Goal: Task Accomplishment & Management: Complete application form

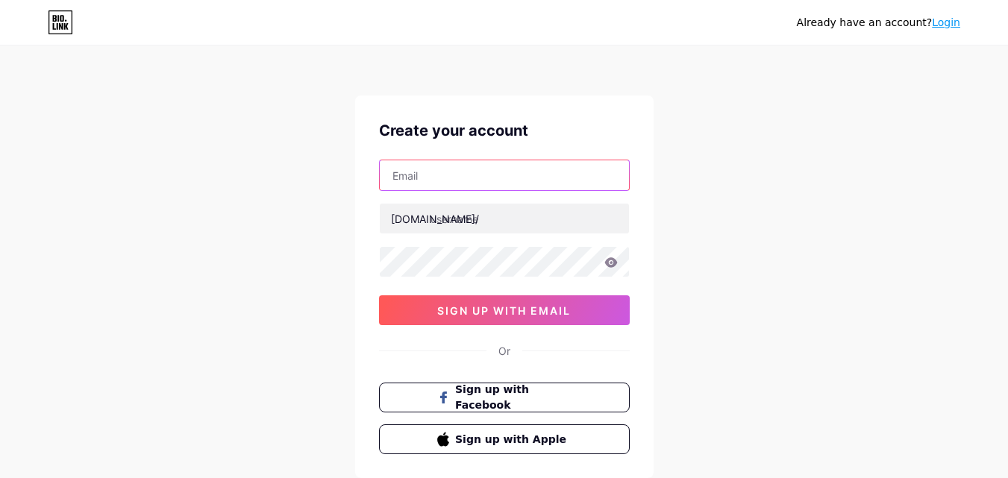
click at [462, 174] on input "text" at bounding box center [504, 175] width 249 height 30
type input "[EMAIL_ADDRESS][DOMAIN_NAME]"
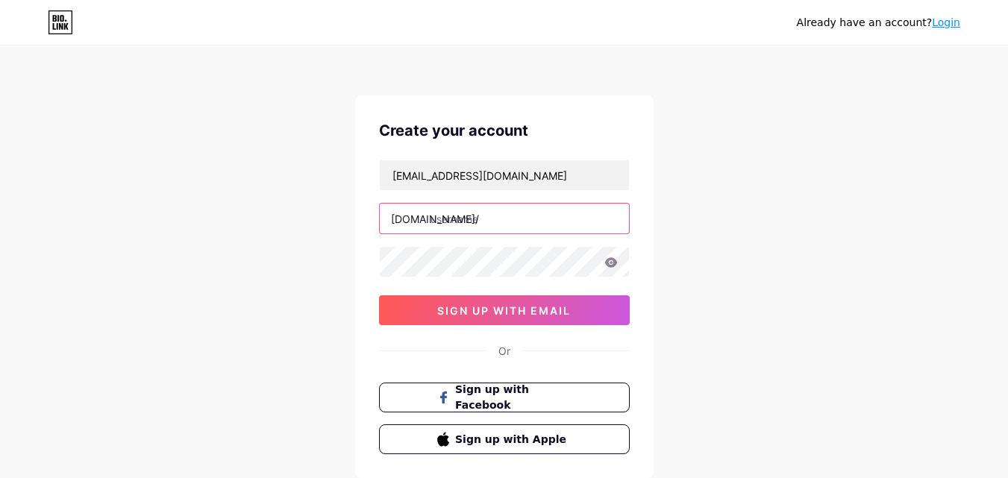
click at [489, 221] on input "text" at bounding box center [504, 219] width 249 height 30
paste input "jaipurgastro"
type input "jaipurgastro"
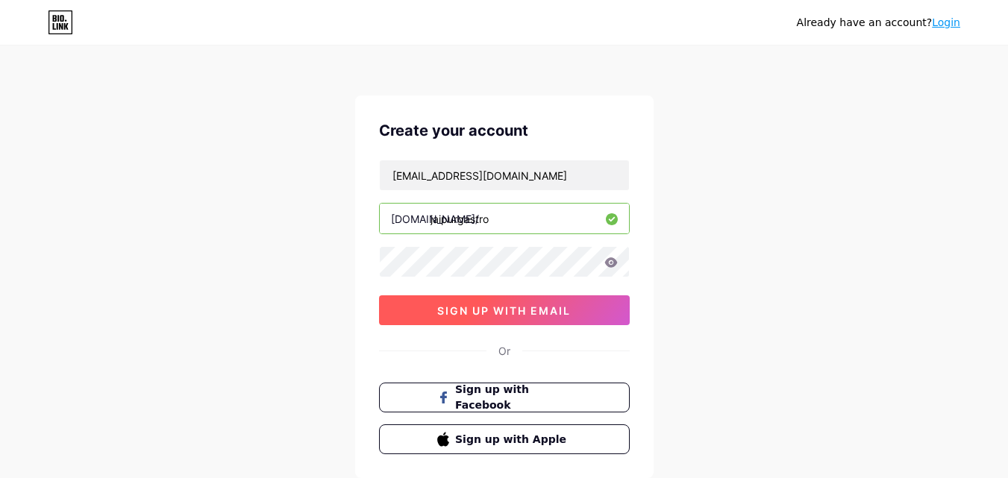
click at [539, 306] on span "sign up with email" at bounding box center [504, 310] width 134 height 13
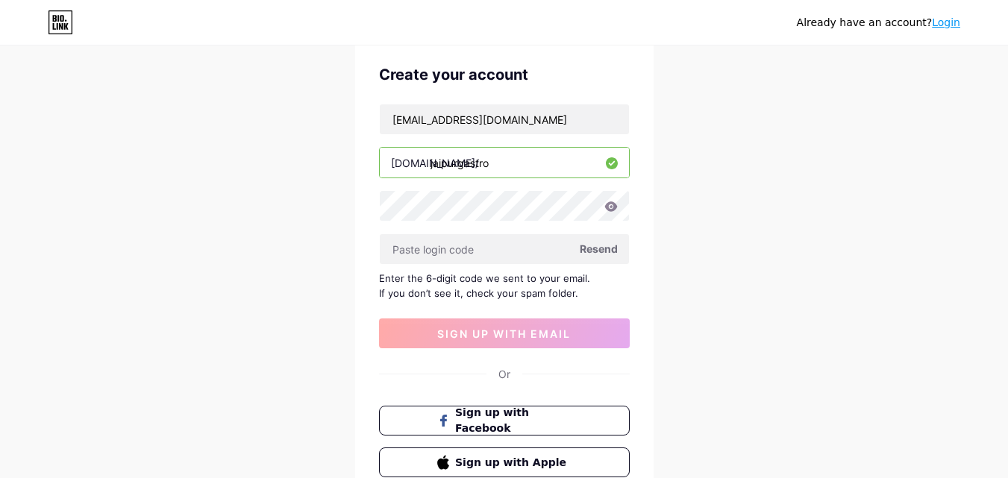
scroll to position [149, 0]
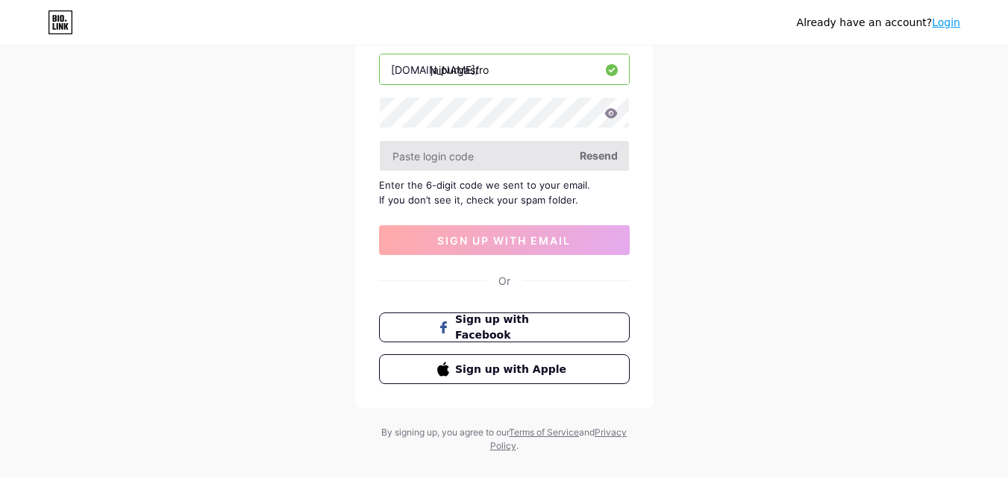
click at [427, 149] on input "text" at bounding box center [504, 156] width 249 height 30
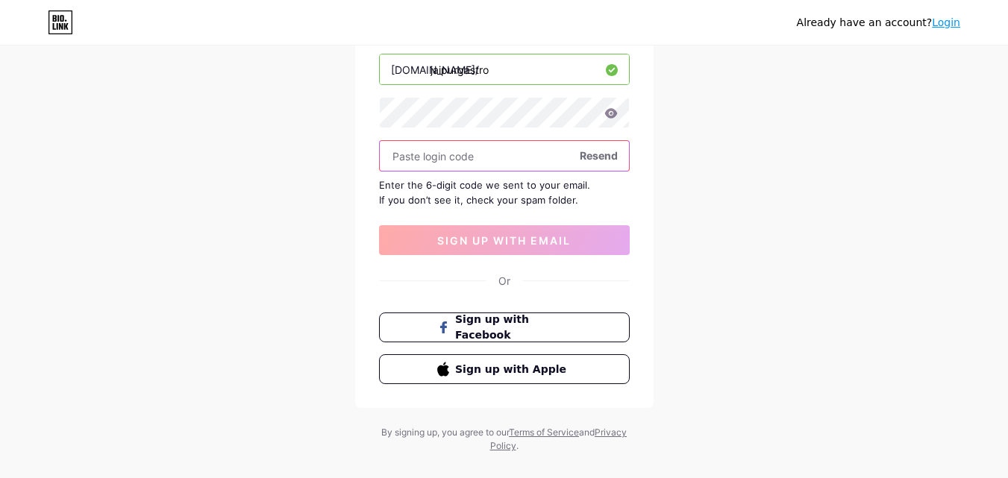
paste input "147193"
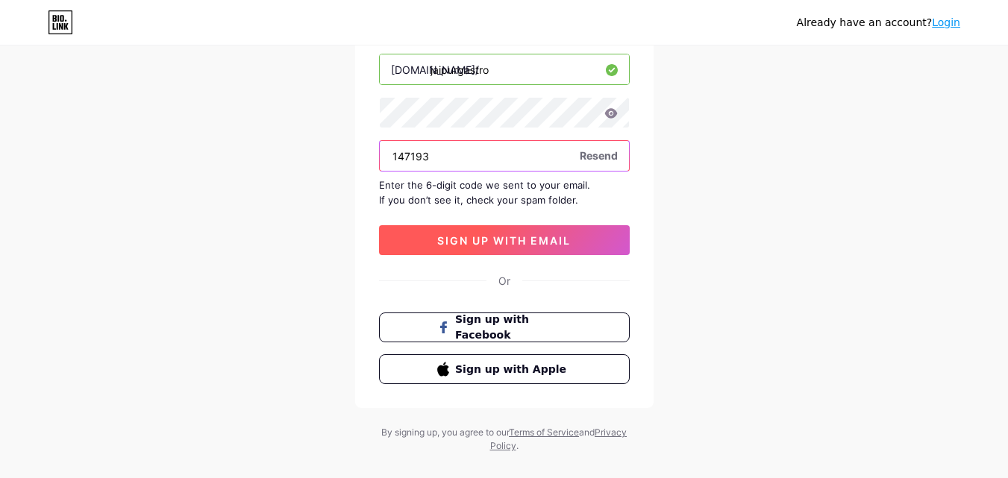
type input "147193"
click at [459, 230] on button "sign up with email" at bounding box center [504, 240] width 251 height 30
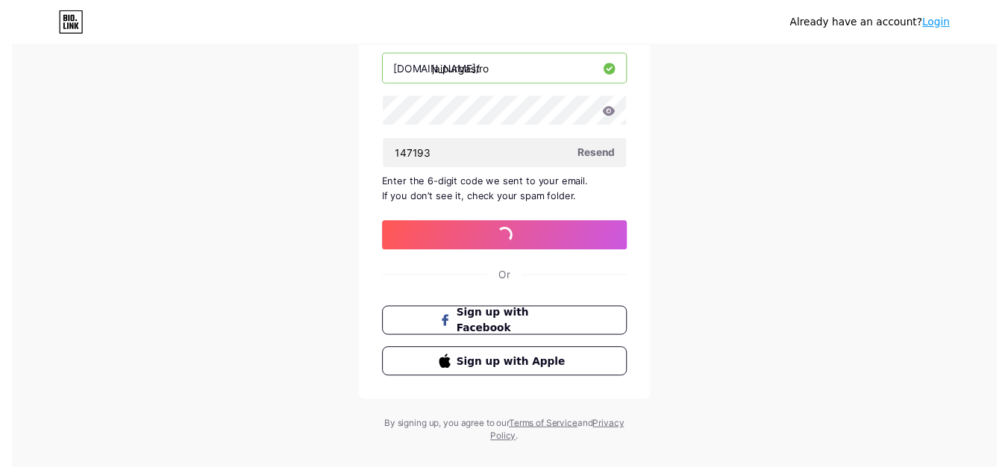
scroll to position [0, 0]
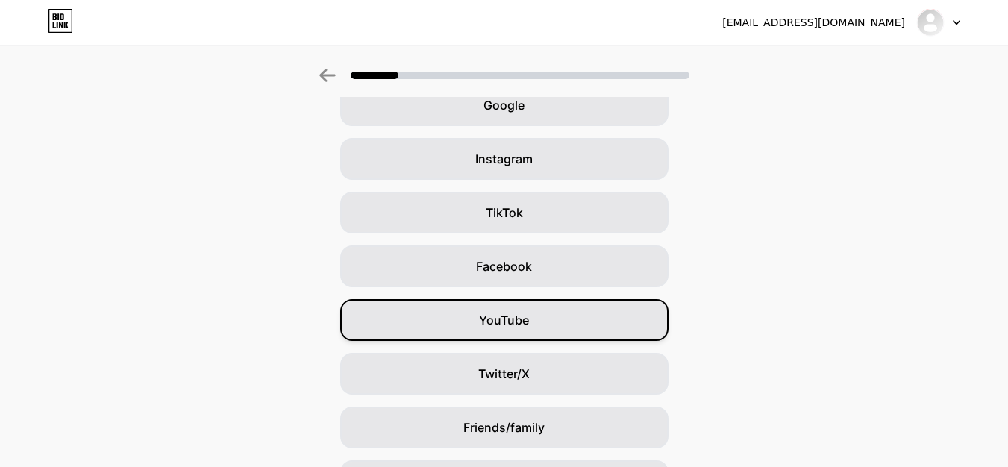
scroll to position [176, 0]
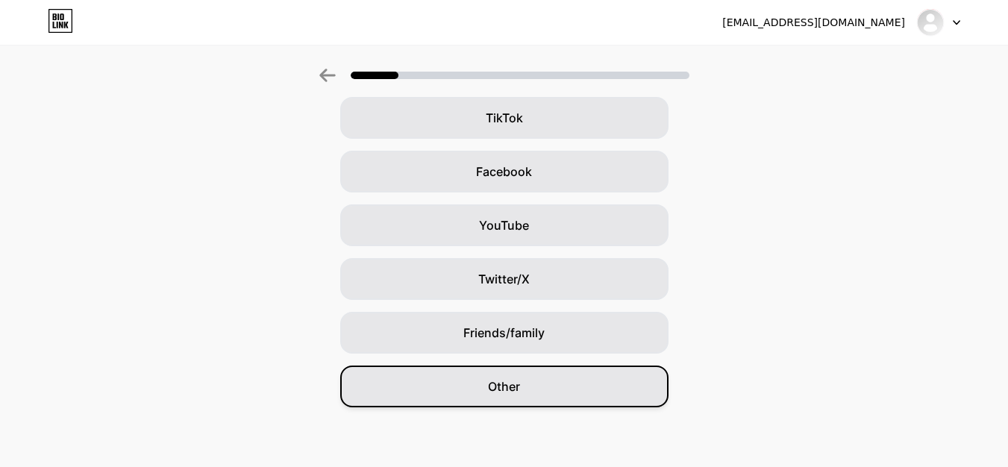
click at [498, 386] on span "Other" at bounding box center [504, 386] width 32 height 18
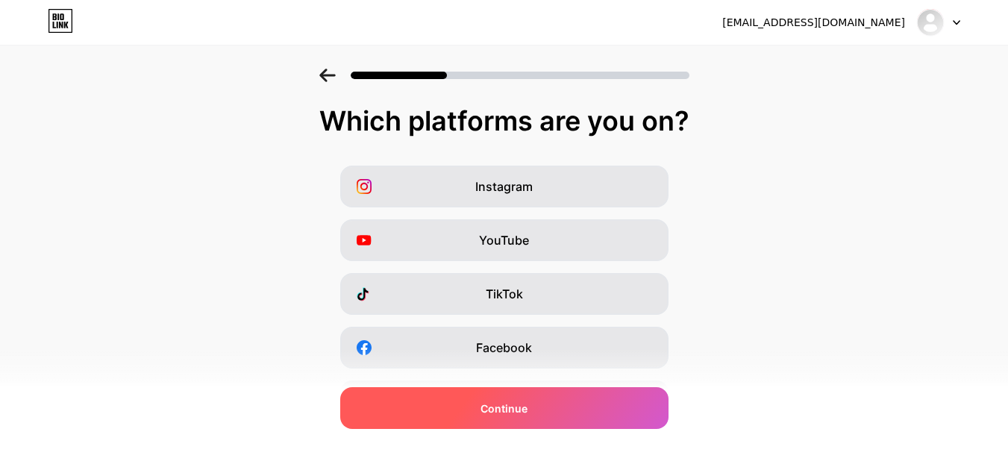
click at [518, 401] on span "Continue" at bounding box center [503, 409] width 47 height 16
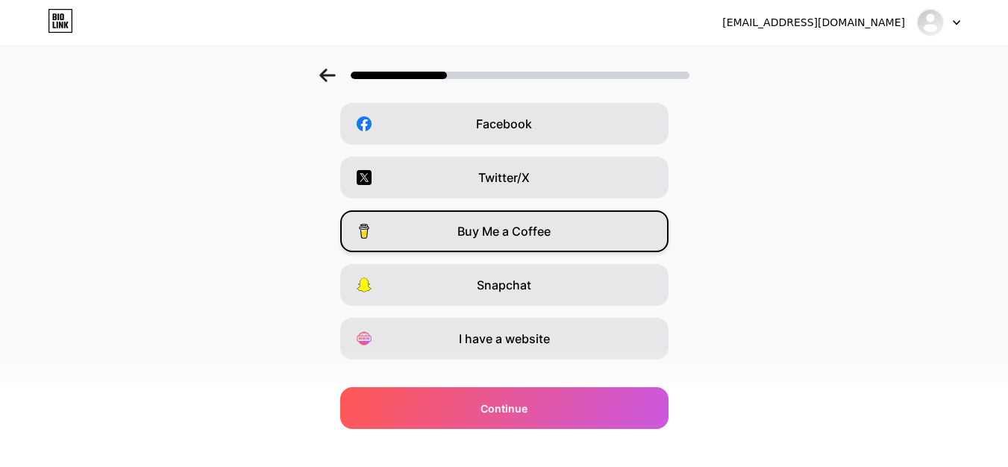
scroll to position [251, 0]
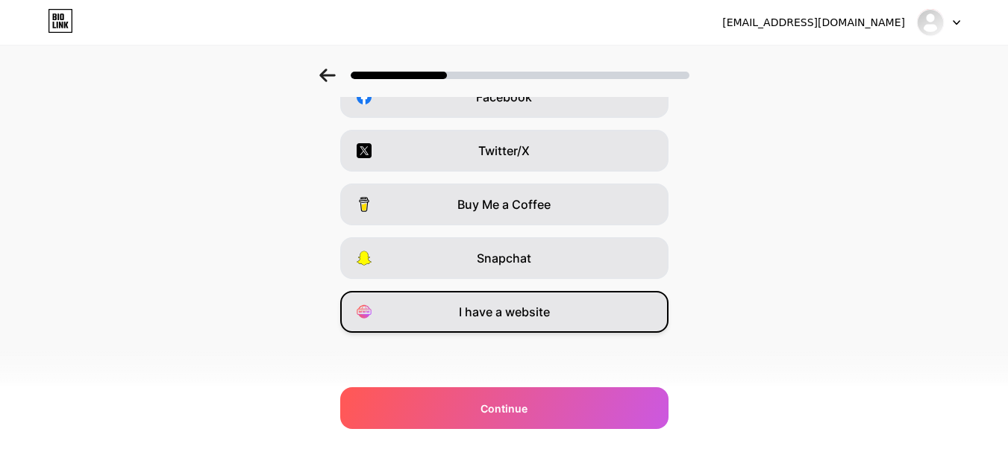
click at [521, 318] on span "I have a website" at bounding box center [504, 312] width 91 height 18
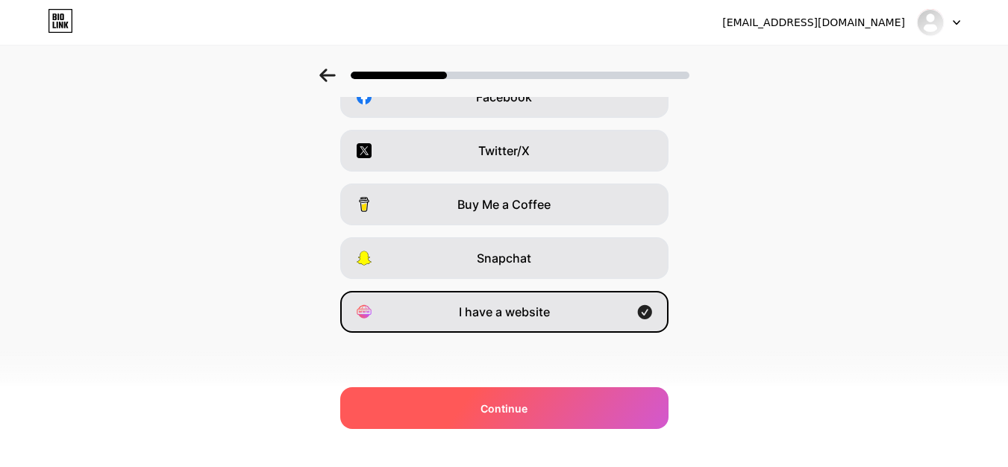
click at [503, 408] on span "Continue" at bounding box center [503, 409] width 47 height 16
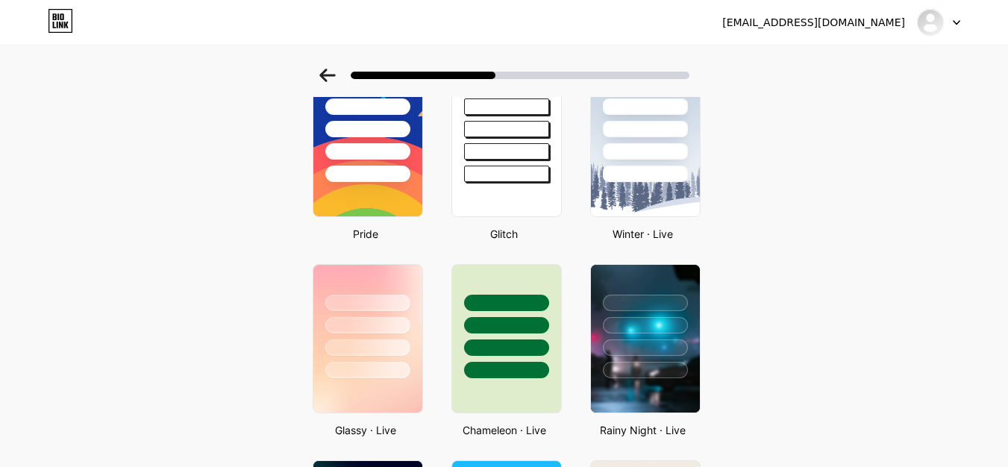
scroll to position [0, 0]
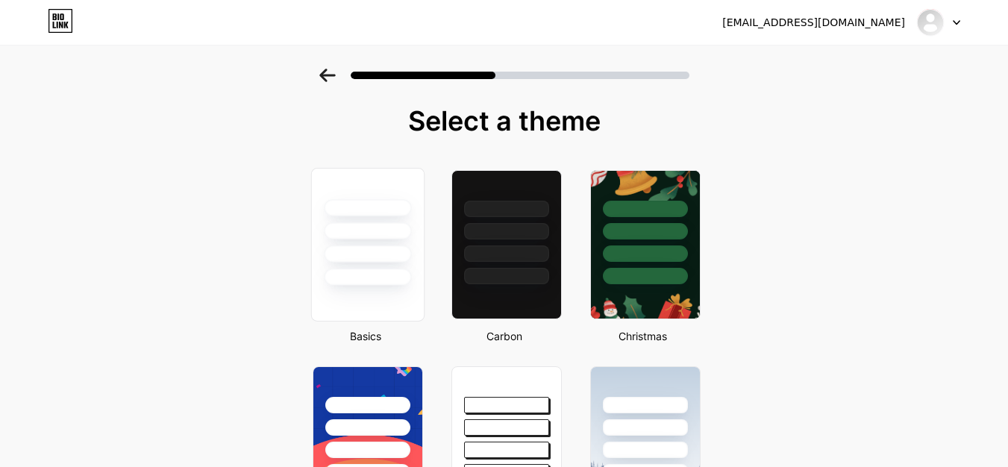
click at [383, 235] on div at bounding box center [367, 230] width 87 height 17
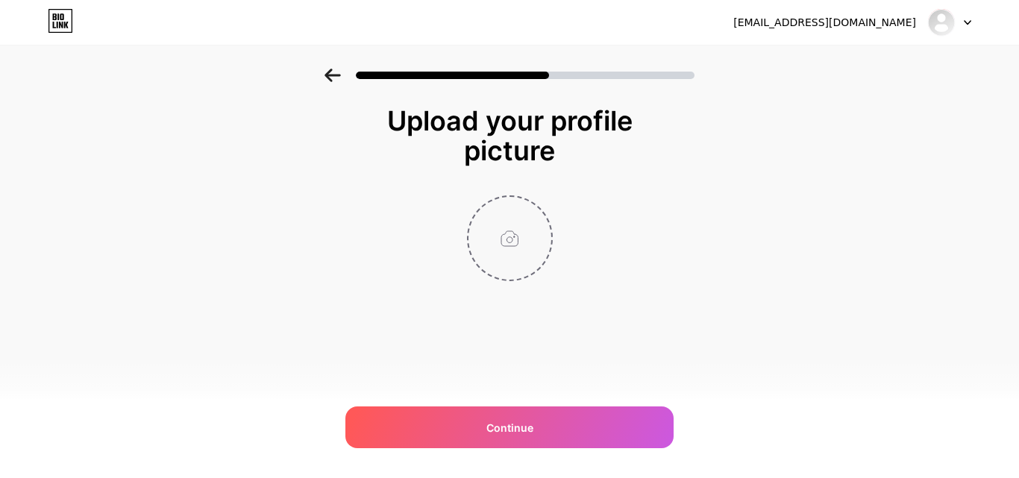
click at [486, 229] on input "file" at bounding box center [509, 238] width 83 height 83
type input "C:\fakepath\Dr. Shankar Dhaka.jpg"
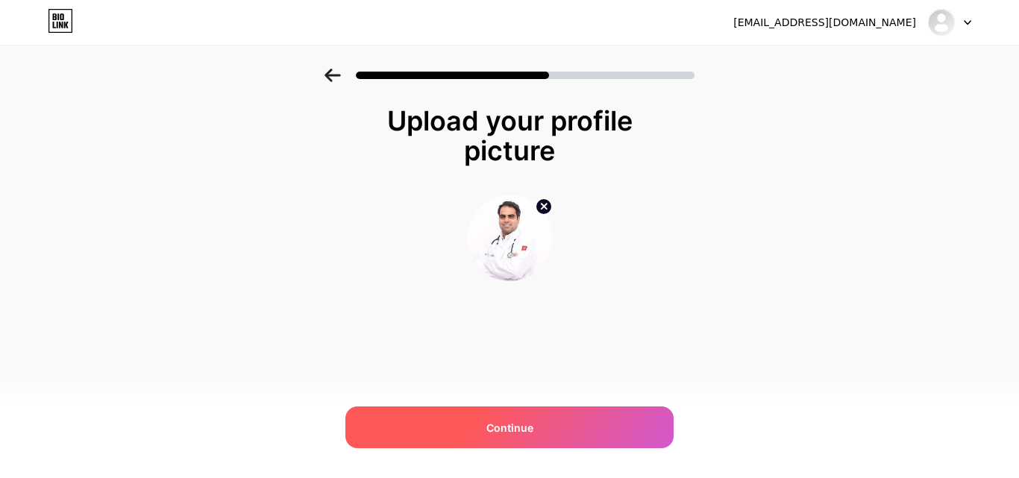
click at [561, 411] on div "Continue" at bounding box center [509, 428] width 328 height 42
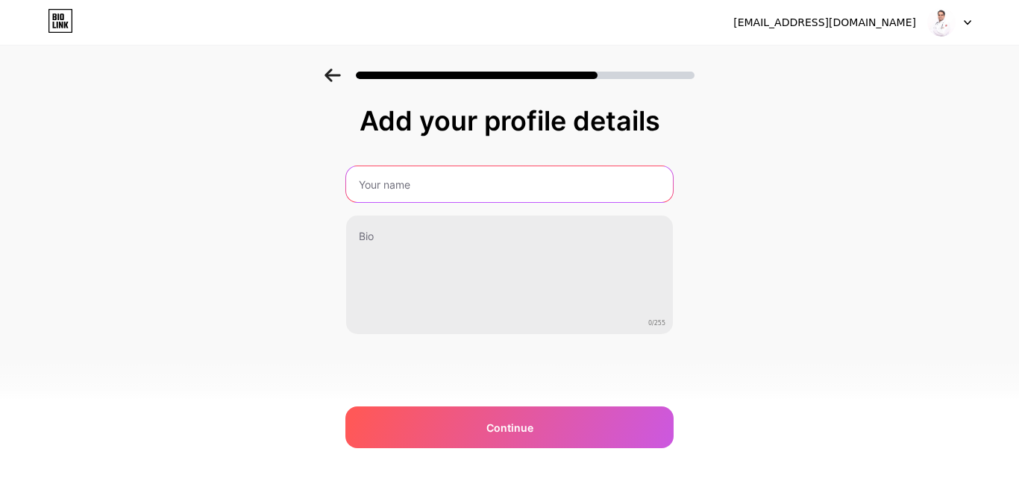
click at [429, 175] on input "text" at bounding box center [509, 184] width 327 height 36
type input "Dr. Shankar Dhaka"
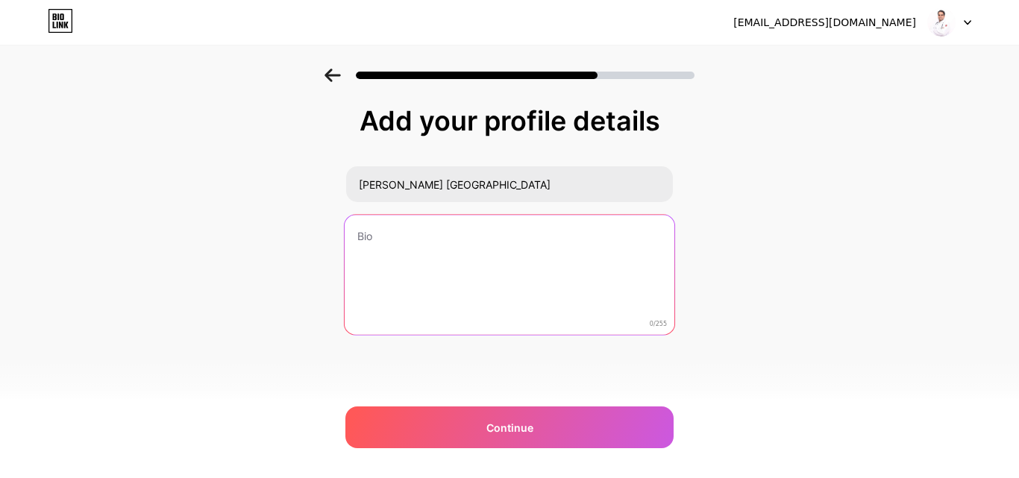
click at [468, 241] on textarea at bounding box center [510, 276] width 330 height 122
paste textarea "Jaipur Gastro Clinic offers specialized care with top gastroenterologists in Ja…"
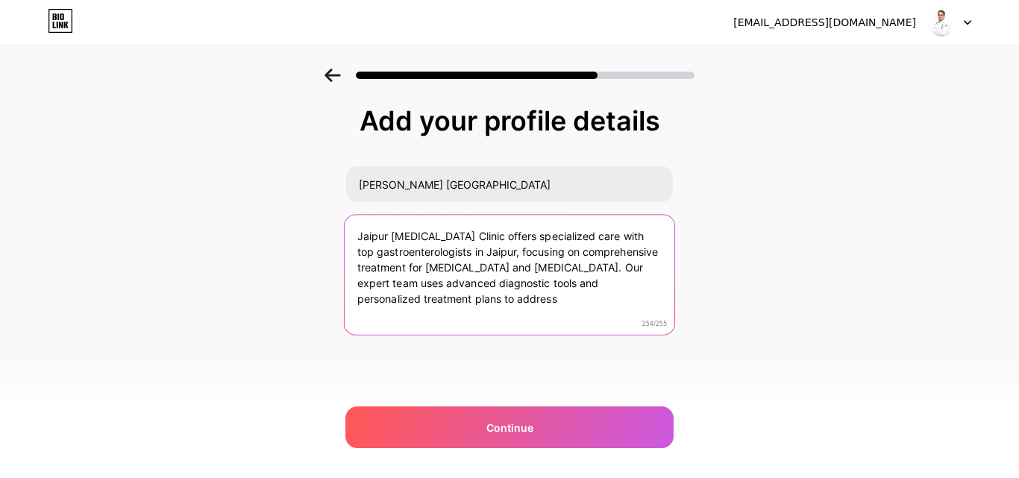
drag, startPoint x: 603, startPoint y: 270, endPoint x: 615, endPoint y: 305, distance: 37.0
click at [615, 305] on textarea "Jaipur Gastro Clinic offers specialized care with top gastroenterologists in Ja…" at bounding box center [510, 276] width 330 height 122
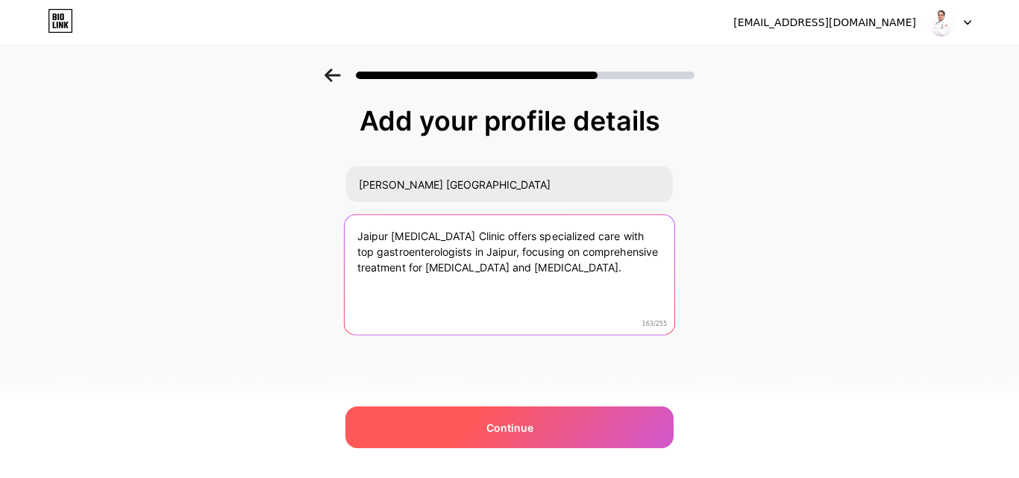
type textarea "Jaipur Gastro Clinic offers specialized care with top gastroenterologists in Ja…"
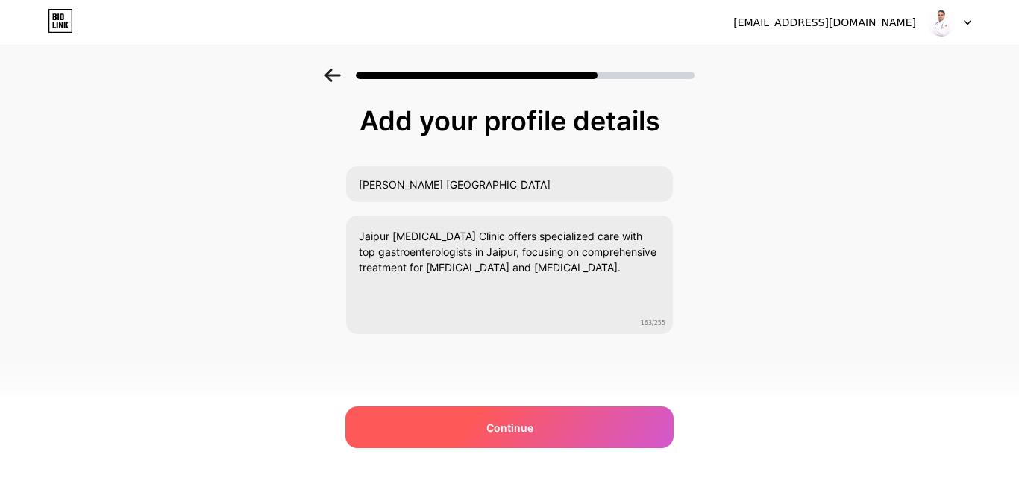
click at [493, 423] on span "Continue" at bounding box center [509, 428] width 47 height 16
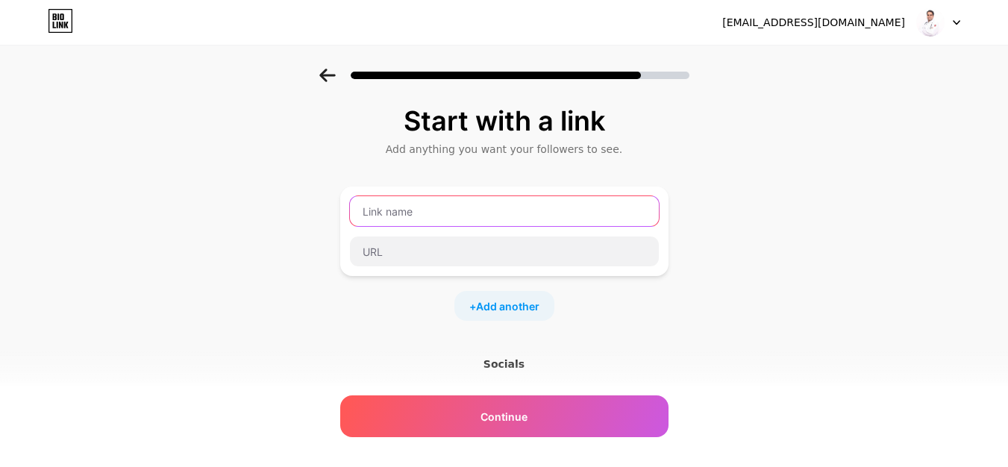
click at [437, 204] on input "text" at bounding box center [504, 211] width 309 height 30
paste input "Gastroenterologist in Jaipur"
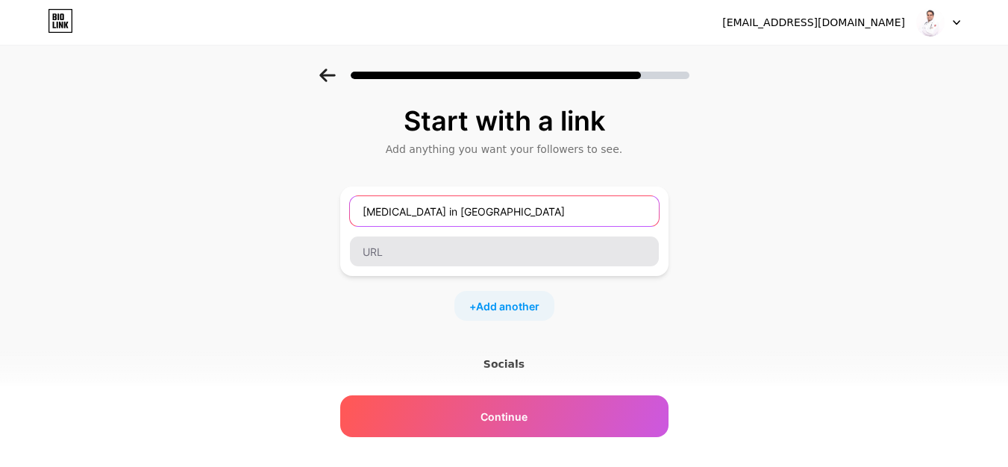
type input "Gastroenterologist in Jaipur"
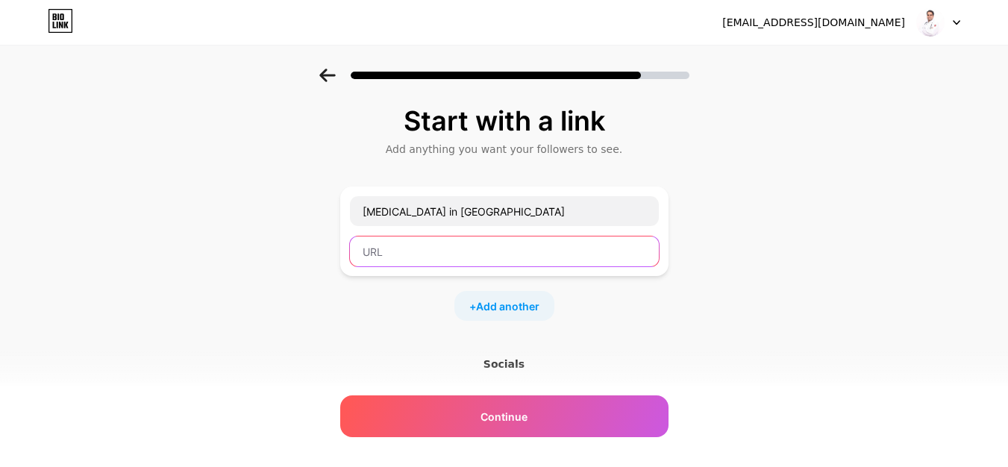
click at [459, 257] on input "text" at bounding box center [504, 251] width 309 height 30
paste input "https://www.jaipurgastro.com/"
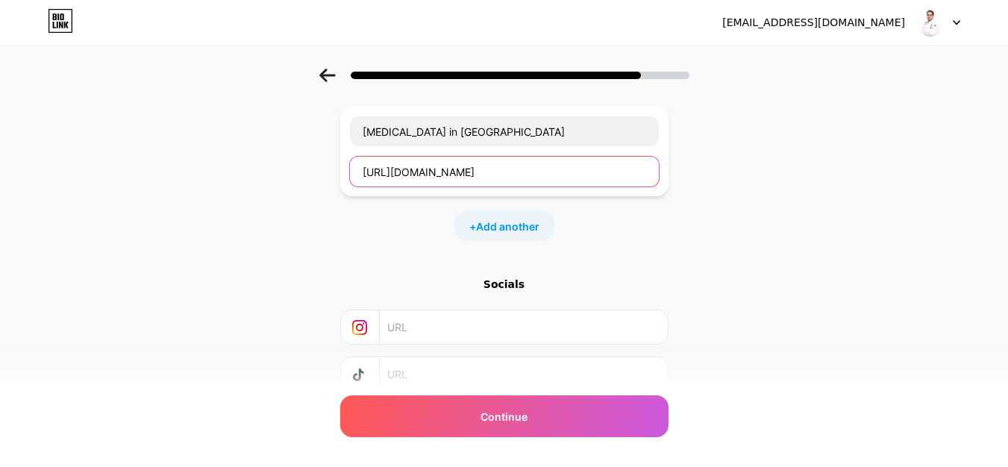
scroll to position [186, 0]
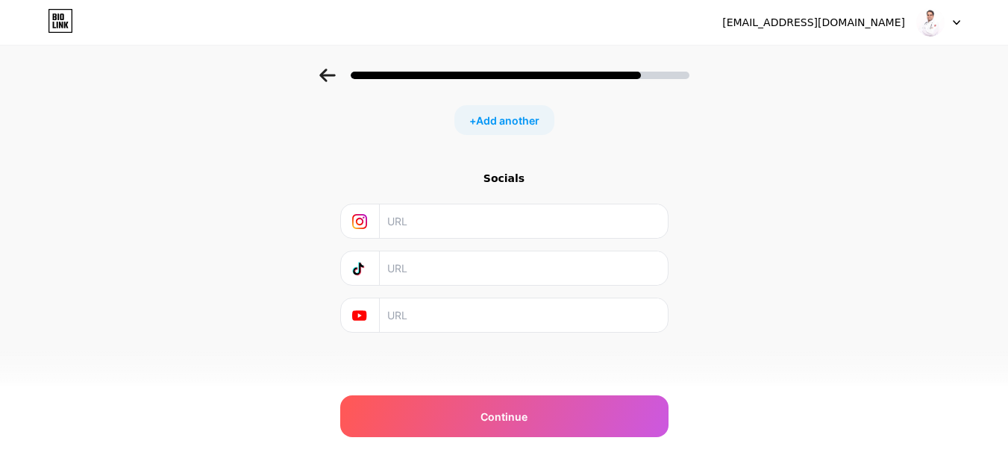
type input "https://www.jaipurgastro.com/"
click at [430, 233] on input "text" at bounding box center [522, 221] width 271 height 34
paste input "https://www.instagram.com/jaipurgastro"
type input "https://www.instagram.com/jaipurgastro"
click at [440, 318] on input "text" at bounding box center [522, 315] width 271 height 34
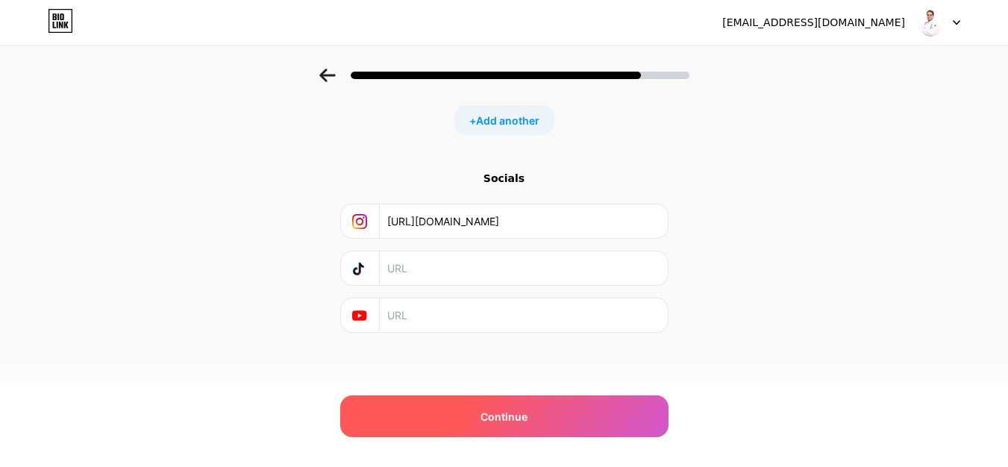
click at [487, 417] on span "Continue" at bounding box center [503, 417] width 47 height 16
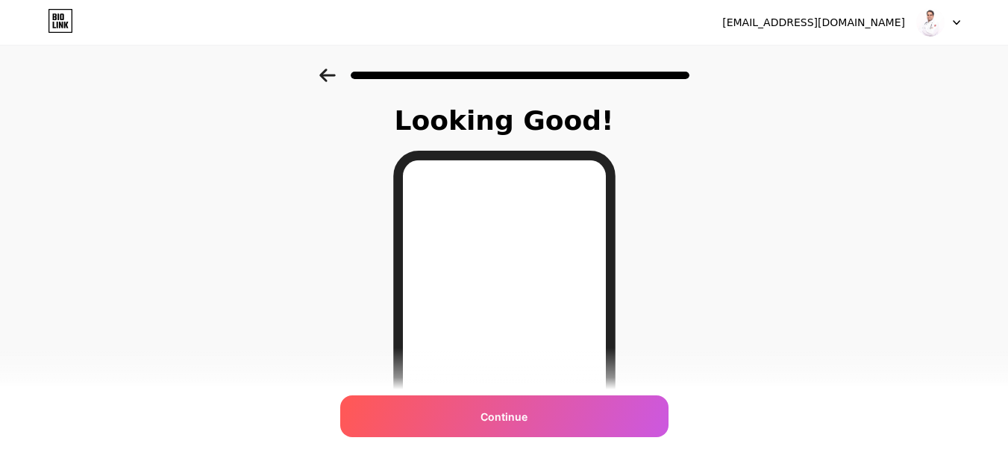
scroll to position [224, 0]
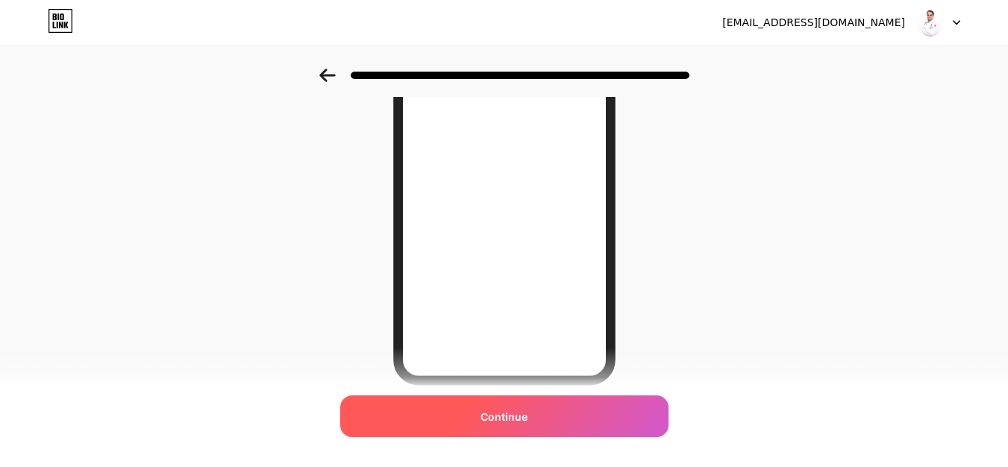
click at [509, 421] on span "Continue" at bounding box center [503, 417] width 47 height 16
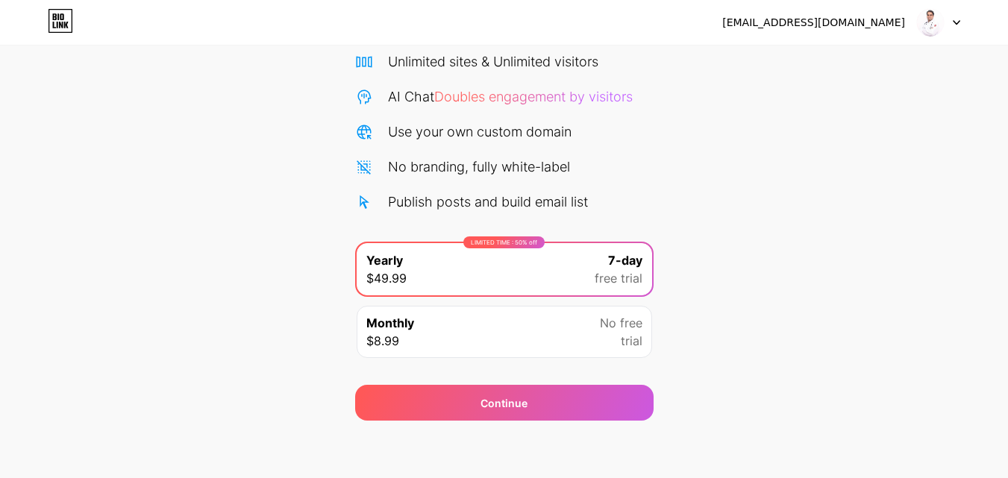
scroll to position [122, 0]
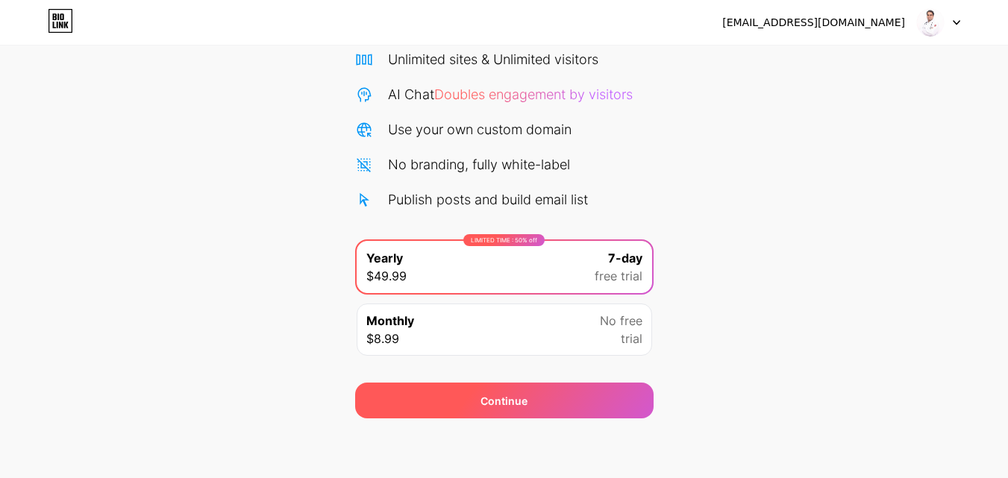
click at [446, 399] on div "Continue" at bounding box center [504, 401] width 298 height 36
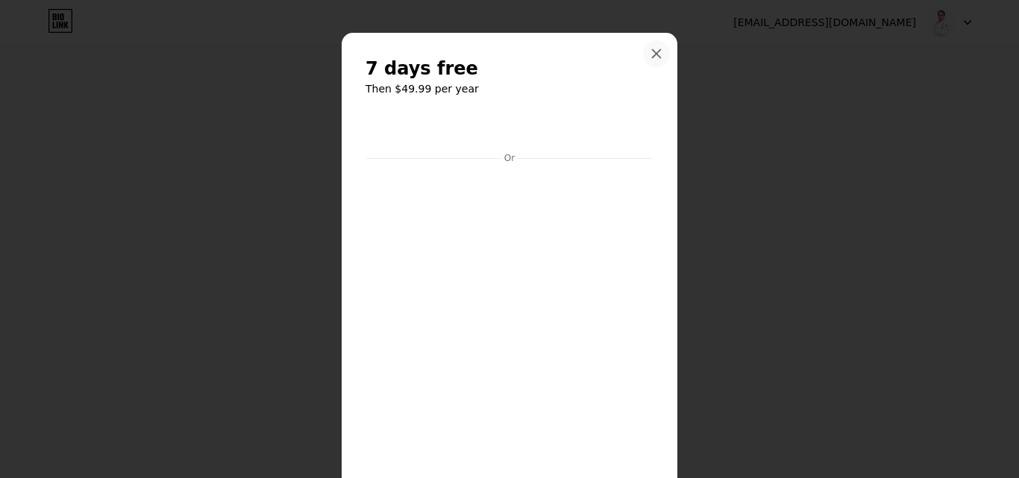
click at [648, 44] on div at bounding box center [656, 53] width 27 height 27
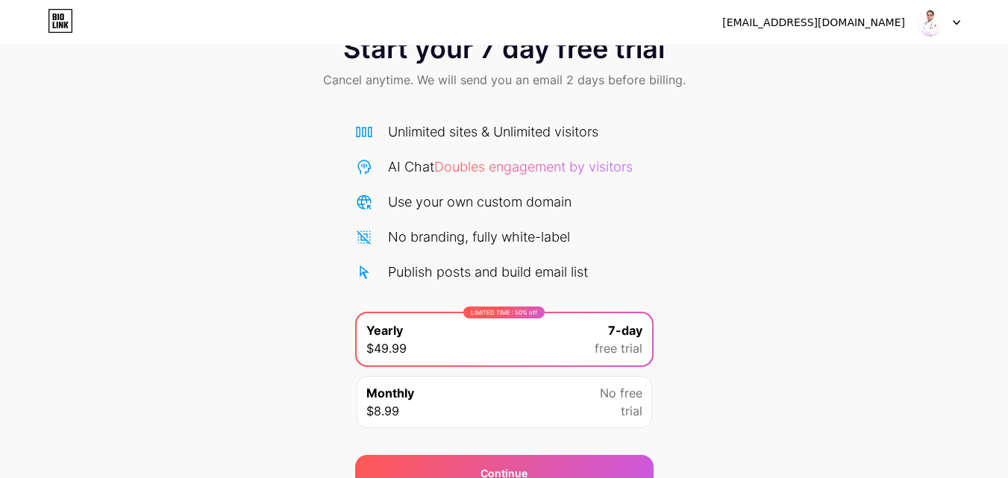
scroll to position [0, 0]
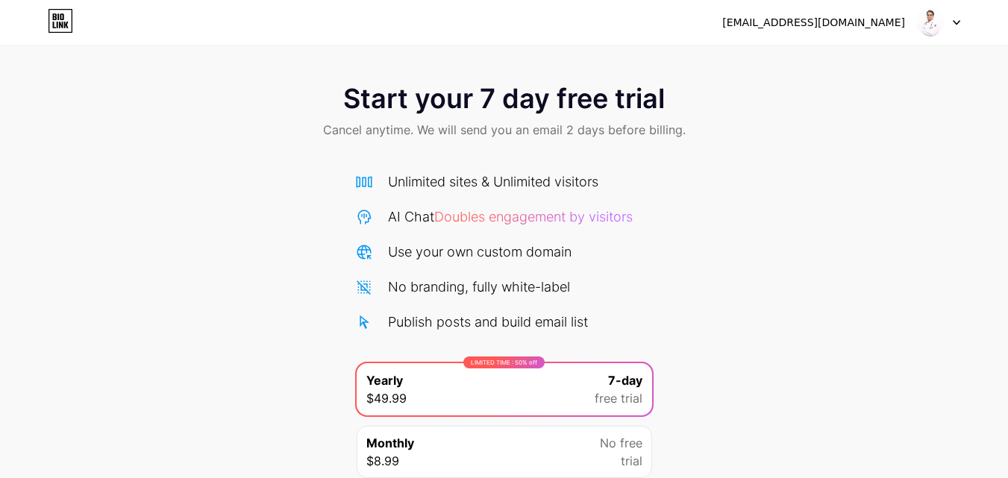
click at [926, 22] on img at bounding box center [930, 22] width 28 height 28
click at [841, 27] on div "[EMAIL_ADDRESS][DOMAIN_NAME]" at bounding box center [813, 23] width 183 height 16
click at [940, 18] on img at bounding box center [930, 22] width 28 height 28
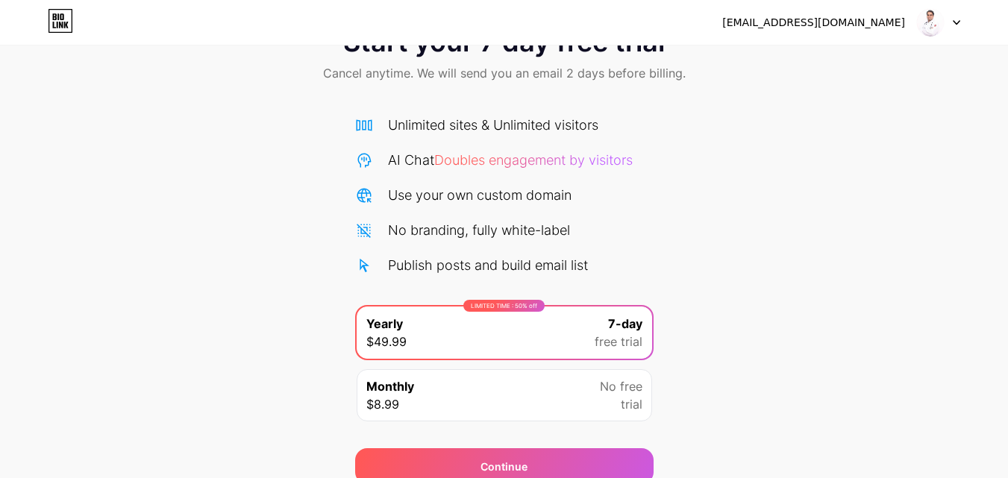
scroll to position [122, 0]
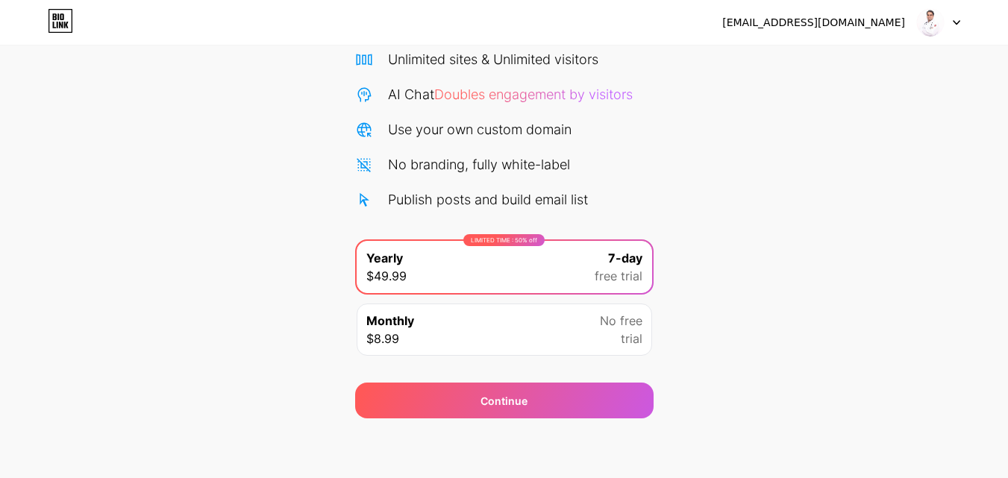
click at [623, 316] on span "No free" at bounding box center [621, 321] width 43 height 18
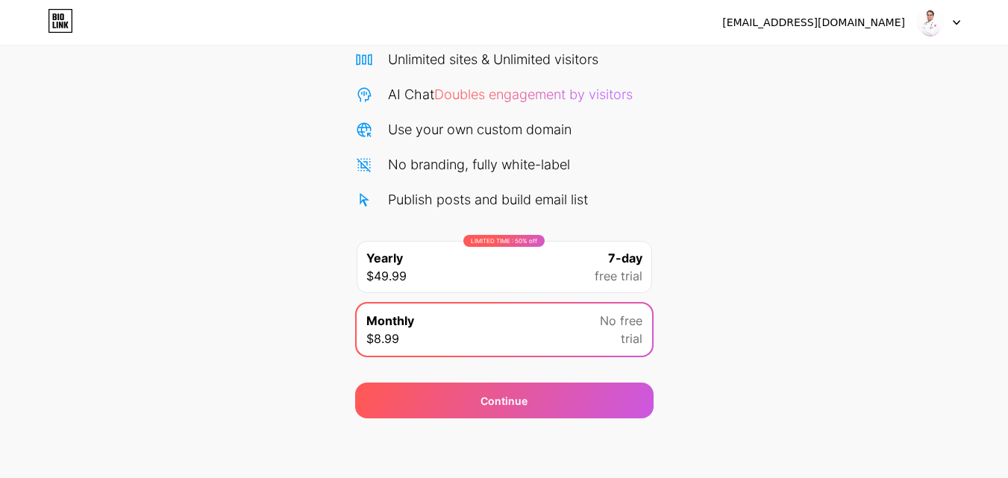
click at [929, 19] on img at bounding box center [930, 22] width 28 height 28
click at [860, 18] on div "[EMAIL_ADDRESS][DOMAIN_NAME]" at bounding box center [813, 23] width 183 height 16
click at [837, 20] on div "[EMAIL_ADDRESS][DOMAIN_NAME]" at bounding box center [813, 23] width 183 height 16
click at [568, 36] on div "[EMAIL_ADDRESS][DOMAIN_NAME] Logout" at bounding box center [504, 22] width 1008 height 45
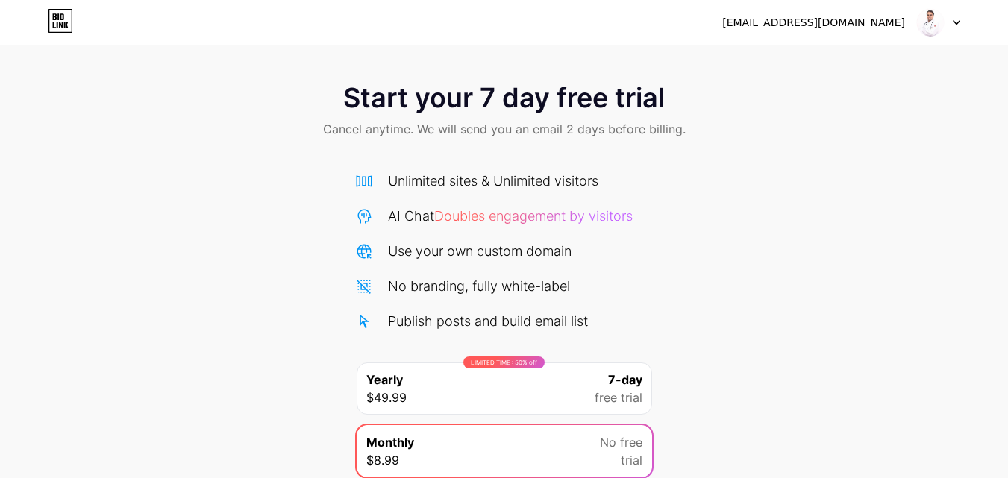
scroll to position [0, 0]
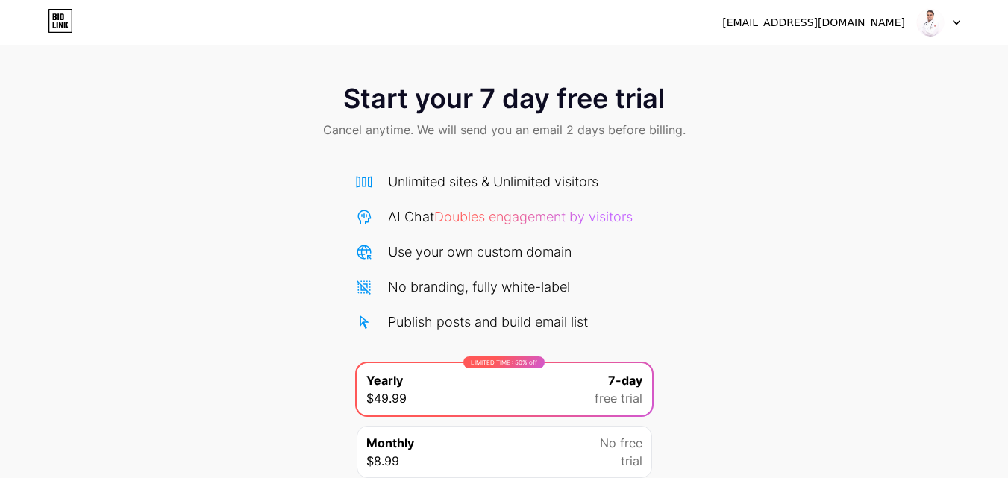
click at [65, 22] on icon at bounding box center [66, 25] width 4 height 7
